Goal: Task Accomplishment & Management: Complete application form

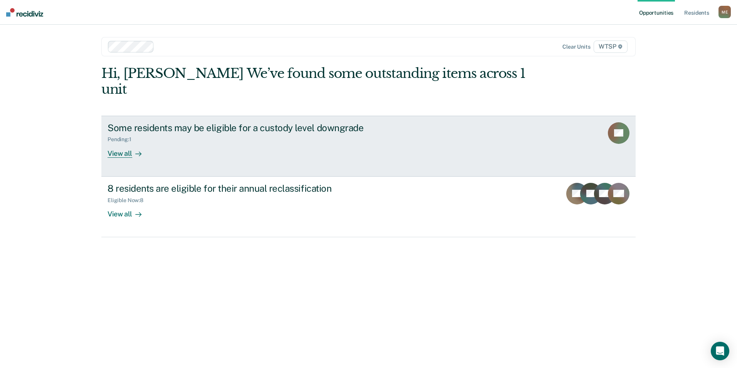
click at [125, 143] on div "View all" at bounding box center [129, 150] width 43 height 15
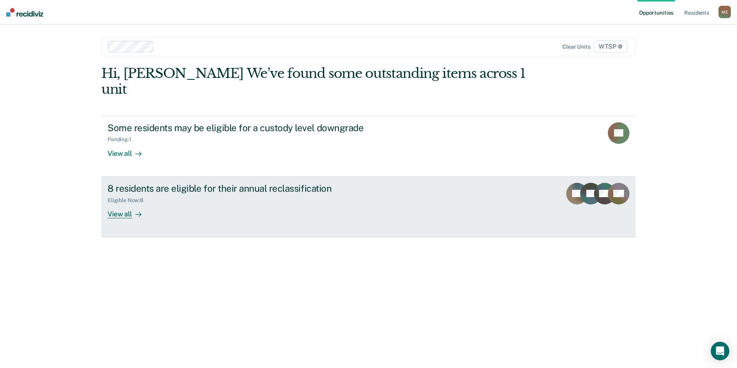
click at [122, 203] on div "View all" at bounding box center [129, 210] width 43 height 15
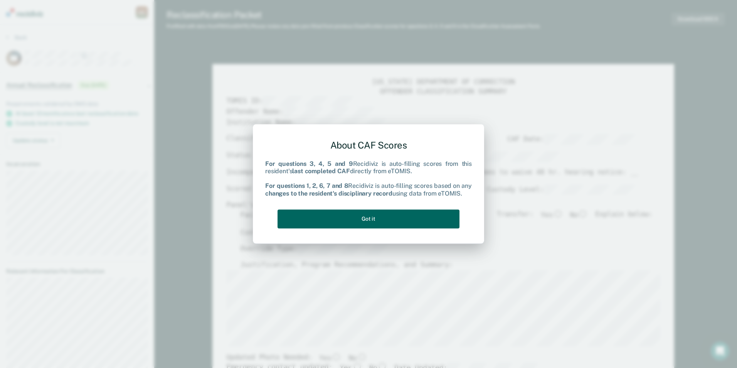
click at [361, 218] on button "Got it" at bounding box center [369, 218] width 182 height 19
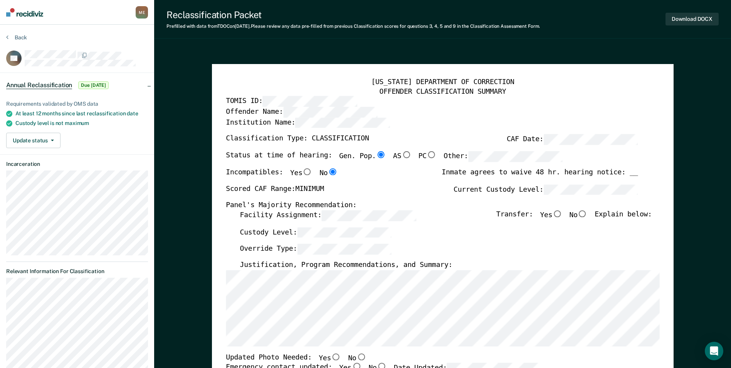
click at [588, 214] on input "No" at bounding box center [583, 213] width 10 height 7
type textarea "x"
radio input "true"
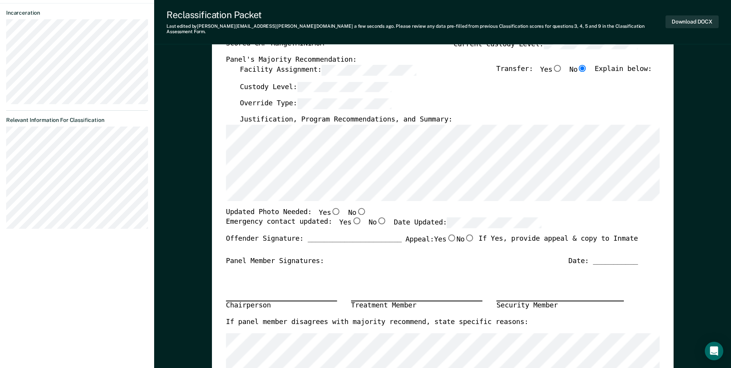
scroll to position [154, 0]
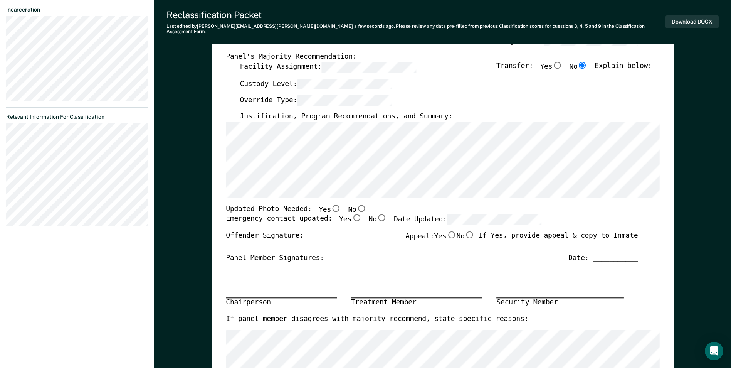
click at [352, 214] on input "Yes" at bounding box center [357, 217] width 10 height 7
type textarea "x"
radio input "true"
click at [356, 204] on input "No" at bounding box center [361, 207] width 10 height 7
type textarea "x"
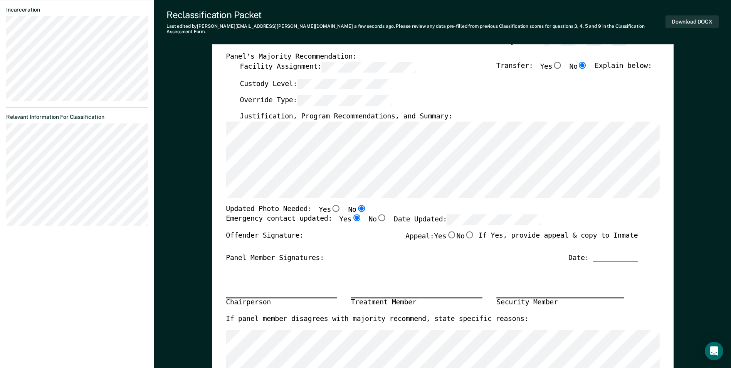
radio input "true"
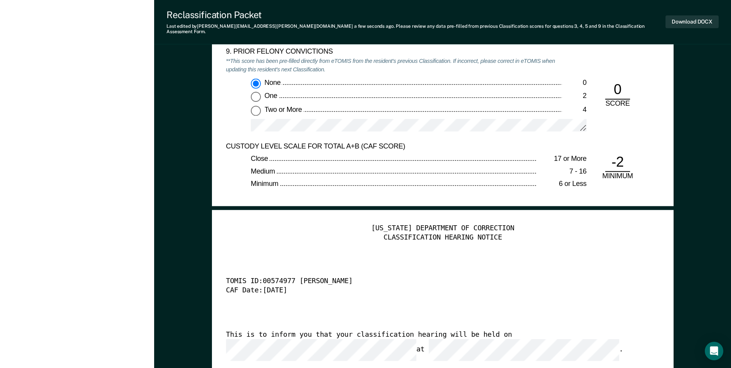
scroll to position [1851, 0]
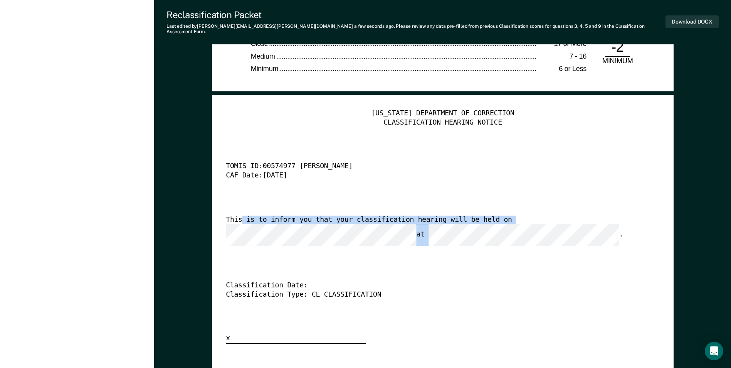
click at [240, 221] on div "This is to inform you that your classification hearing will be held on at ." at bounding box center [432, 231] width 412 height 30
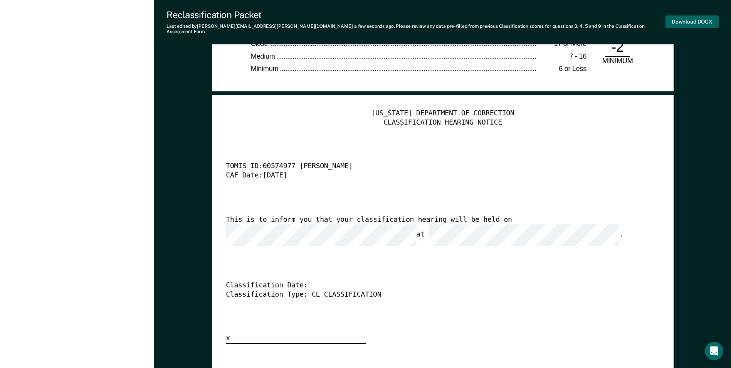
click at [687, 20] on button "Download DOCX" at bounding box center [692, 21] width 53 height 13
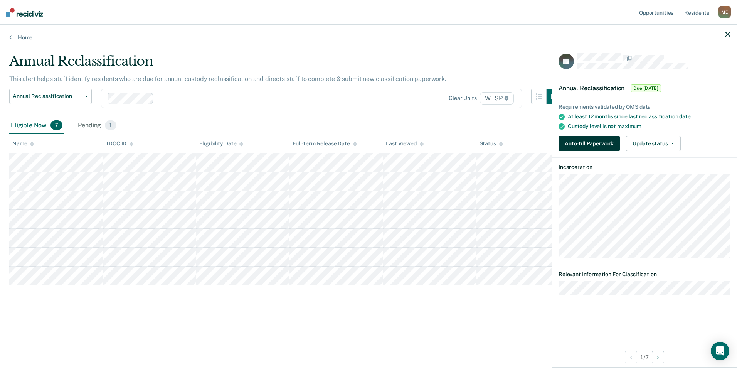
click at [587, 140] on button "Auto-fill Paperwork" at bounding box center [589, 143] width 61 height 15
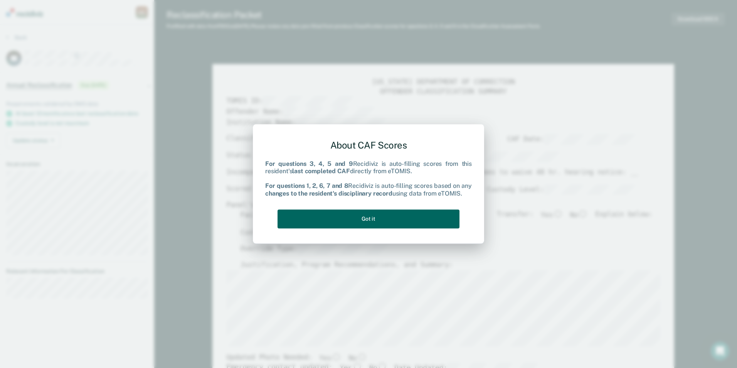
click at [364, 222] on button "Got it" at bounding box center [369, 218] width 182 height 19
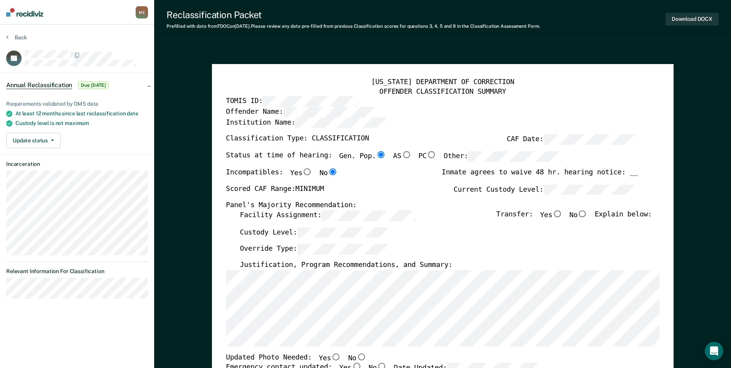
click at [586, 211] on input "No" at bounding box center [583, 213] width 10 height 7
type textarea "x"
radio input "true"
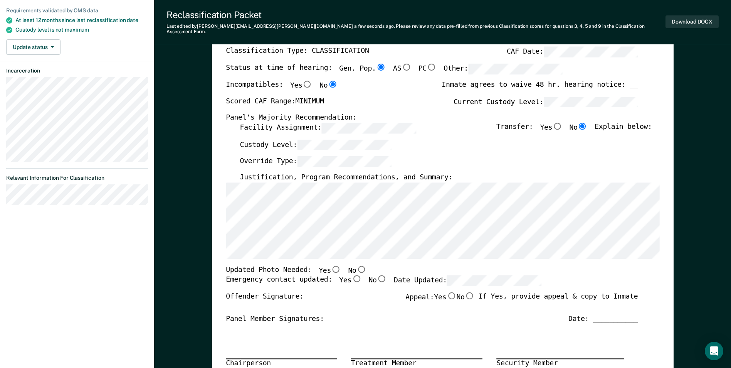
scroll to position [116, 0]
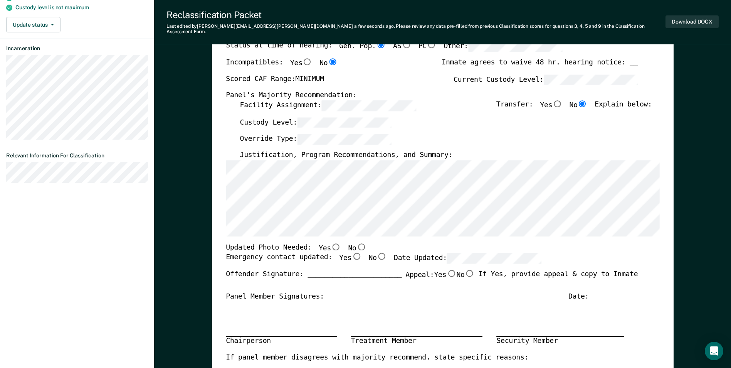
click at [356, 243] on input "No" at bounding box center [361, 246] width 10 height 7
type textarea "x"
radio input "true"
click at [377, 253] on input "No" at bounding box center [382, 256] width 10 height 7
type textarea "x"
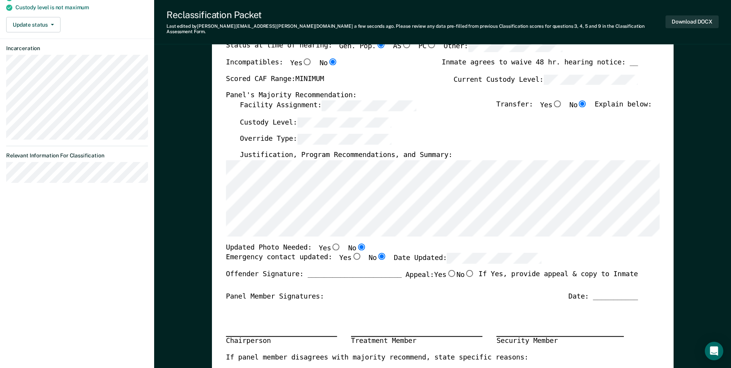
radio input "true"
click at [352, 253] on input "Yes" at bounding box center [357, 256] width 10 height 7
type textarea "x"
radio input "true"
radio input "false"
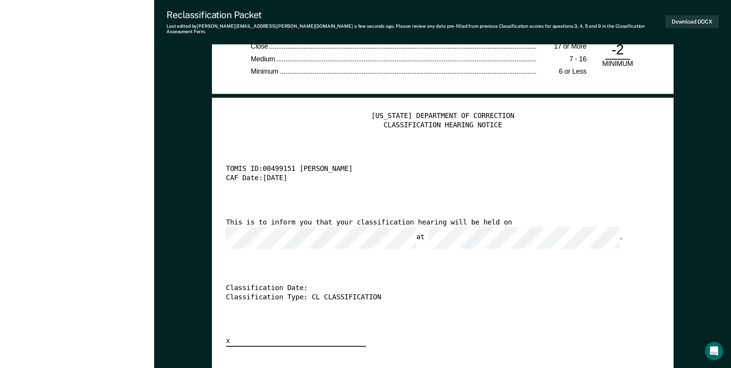
scroll to position [1889, 0]
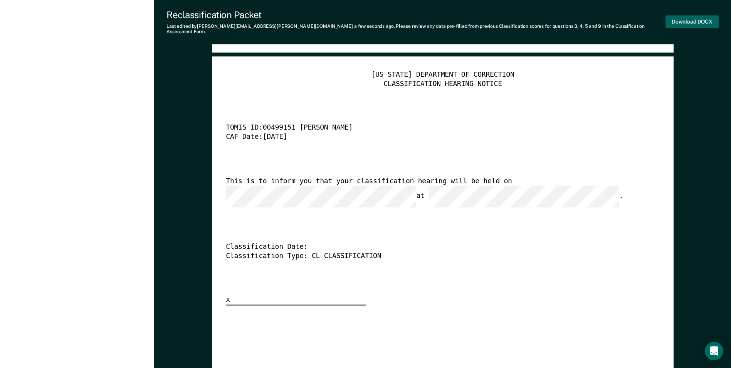
click at [689, 18] on button "Download DOCX" at bounding box center [692, 21] width 53 height 13
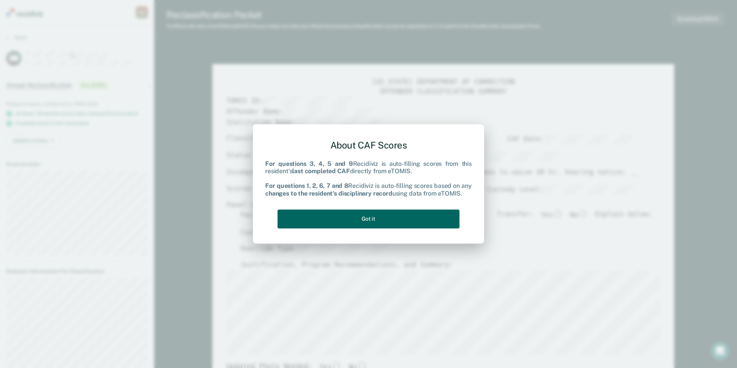
click at [393, 216] on button "Got it" at bounding box center [369, 218] width 182 height 19
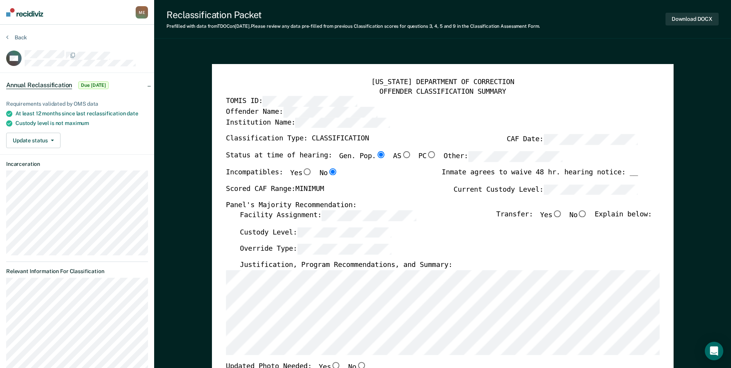
click at [585, 213] on input "No" at bounding box center [583, 213] width 10 height 7
type textarea "x"
radio input "true"
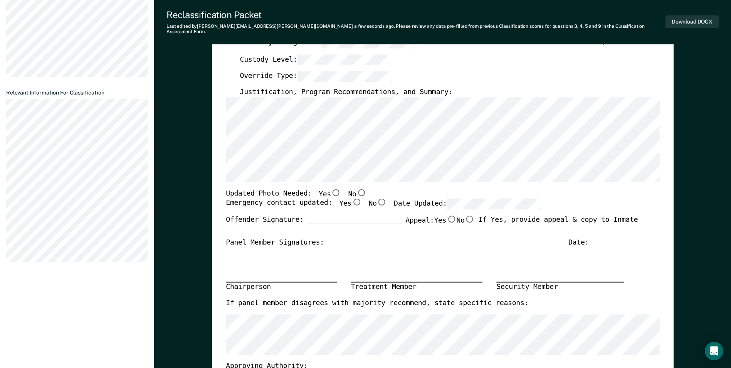
scroll to position [193, 0]
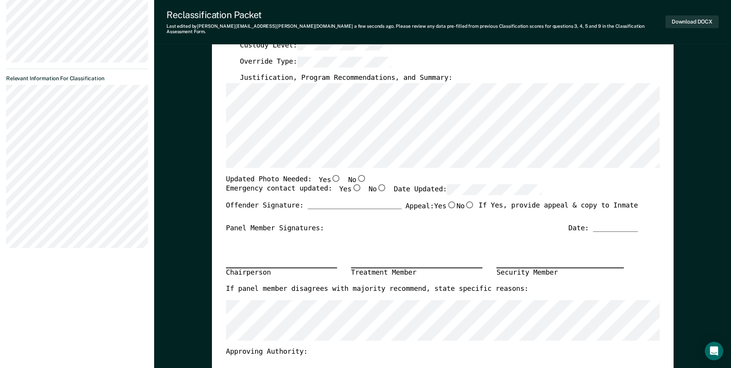
click at [356, 174] on input "No" at bounding box center [361, 177] width 10 height 7
type textarea "x"
radio input "true"
click at [352, 184] on input "Yes" at bounding box center [357, 187] width 10 height 7
type textarea "x"
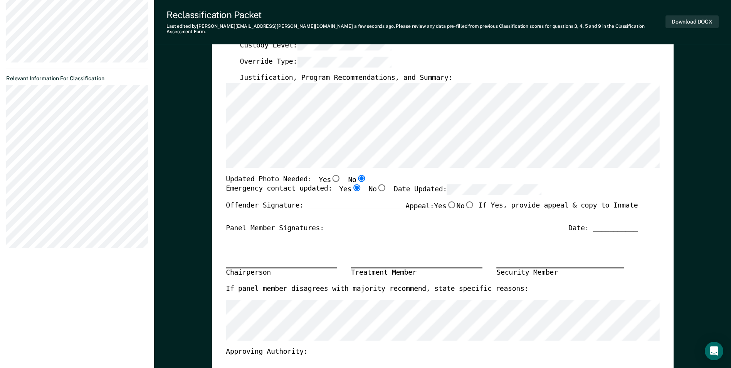
radio input "true"
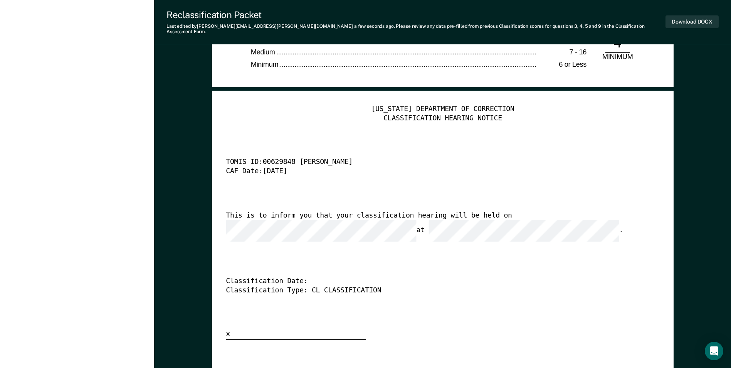
scroll to position [1889, 0]
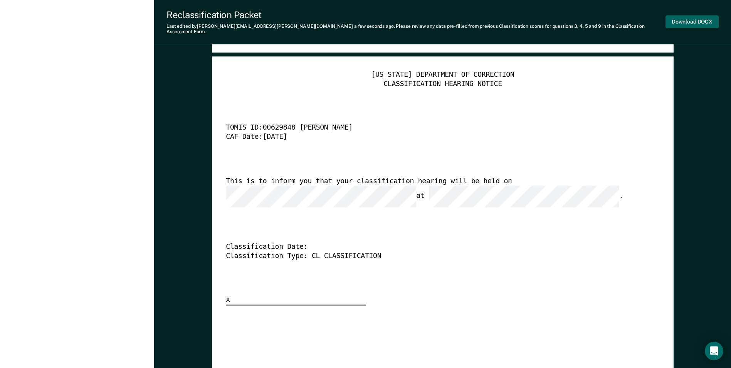
click at [685, 16] on button "Download DOCX" at bounding box center [692, 21] width 53 height 13
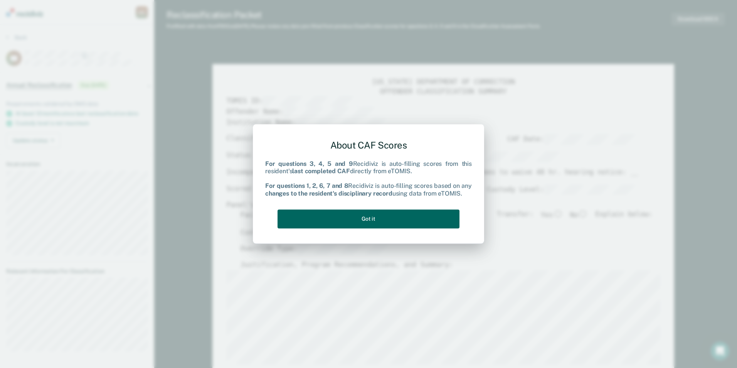
drag, startPoint x: 354, startPoint y: 224, endPoint x: 357, endPoint y: 217, distance: 7.9
click at [355, 222] on button "Got it" at bounding box center [369, 218] width 182 height 19
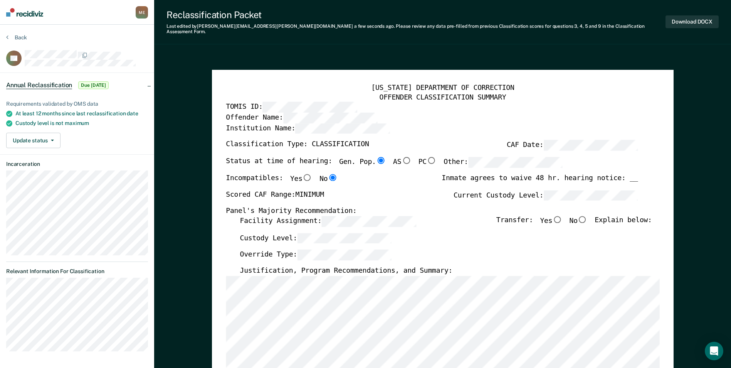
click at [587, 216] on input "No" at bounding box center [583, 219] width 10 height 7
type textarea "x"
radio input "true"
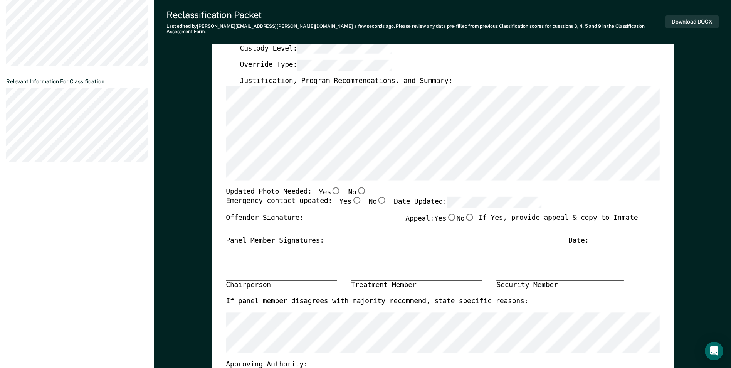
scroll to position [193, 0]
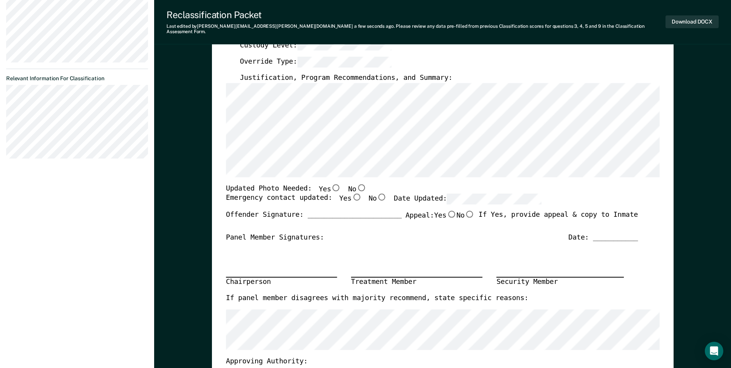
click at [356, 184] on input "No" at bounding box center [361, 187] width 10 height 7
type textarea "x"
radio input "true"
click at [352, 194] on input "Yes" at bounding box center [357, 197] width 10 height 7
type textarea "x"
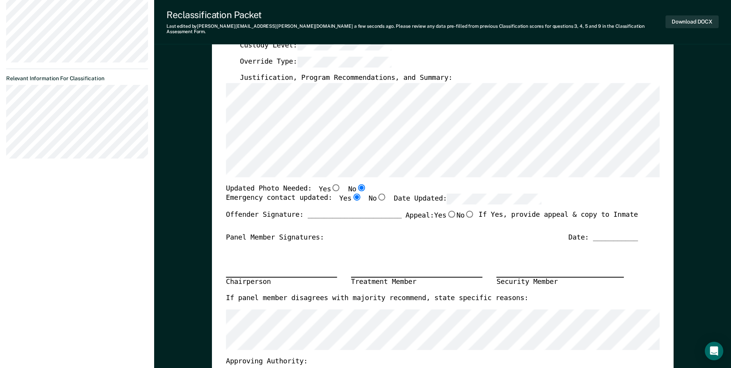
radio input "true"
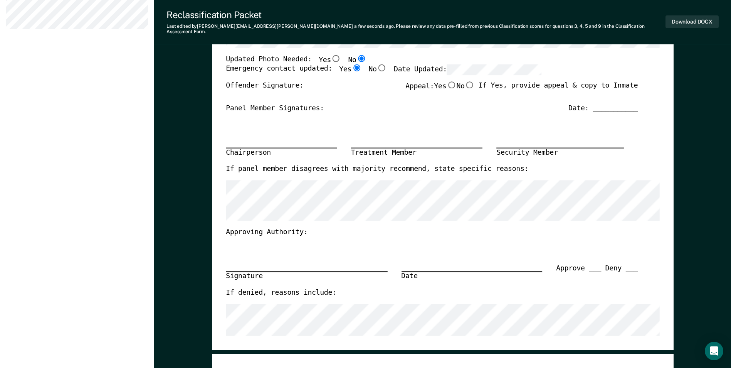
scroll to position [347, 0]
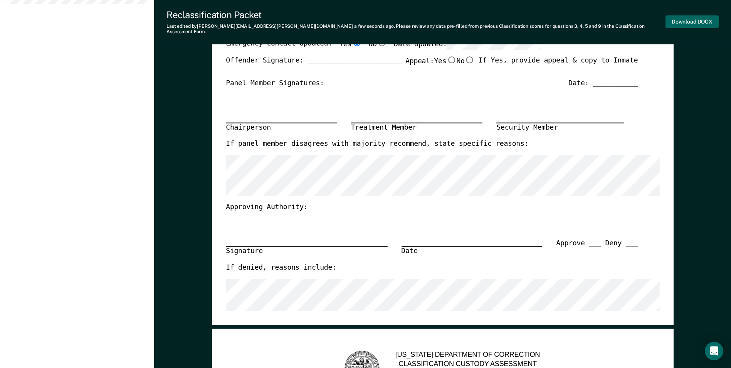
click at [685, 16] on button "Download DOCX" at bounding box center [692, 21] width 53 height 13
type textarea "x"
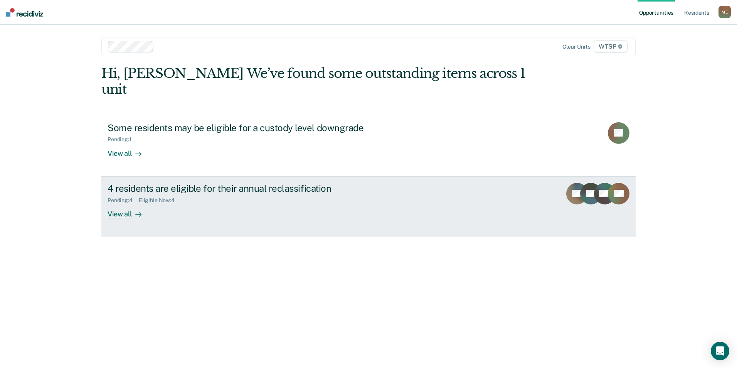
click at [130, 203] on div "View all" at bounding box center [129, 210] width 43 height 15
